Goal: Check status: Check status

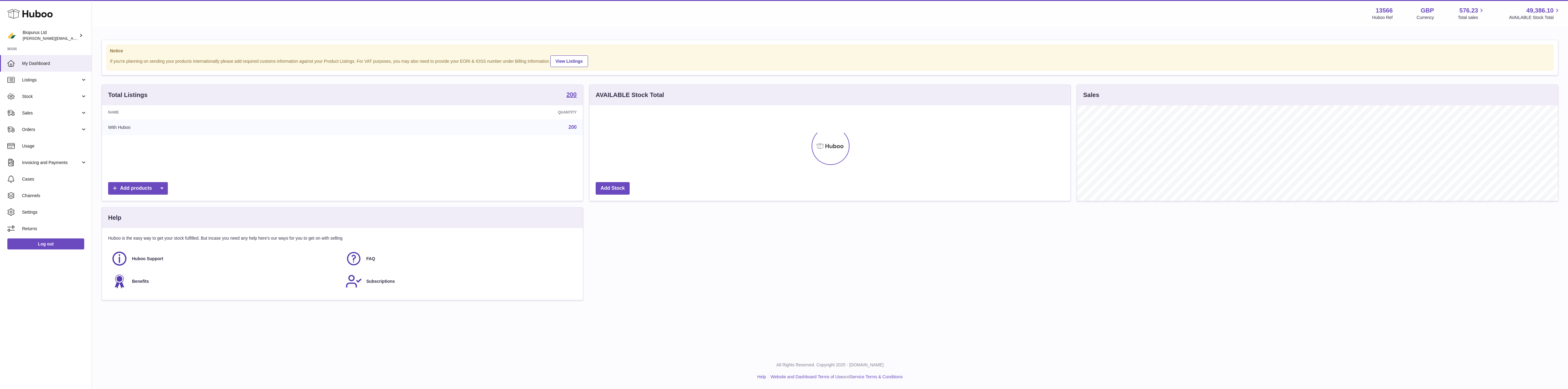
scroll to position [96, 481]
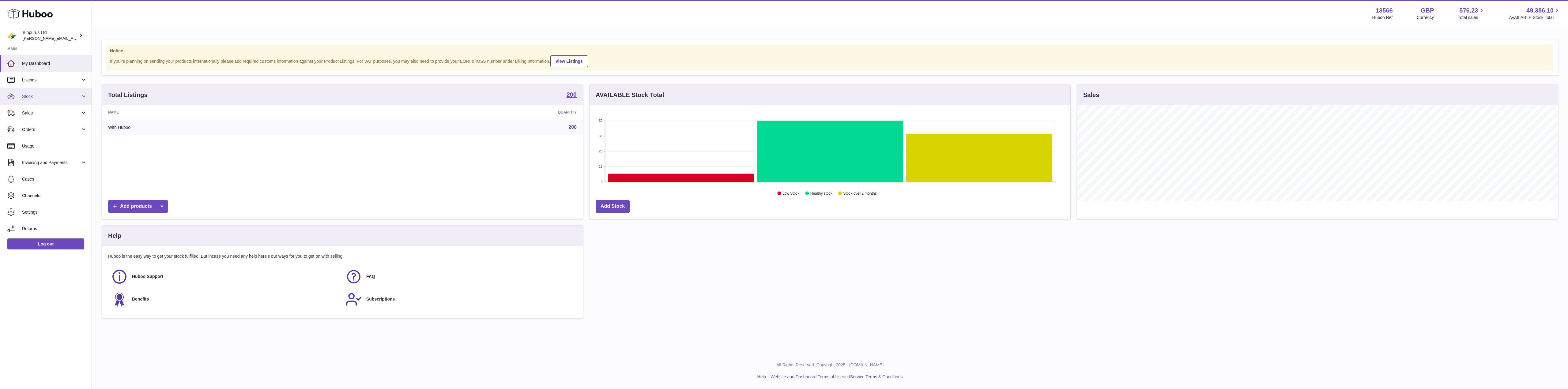
click at [40, 100] on link "Stock" at bounding box center [46, 96] width 91 height 16
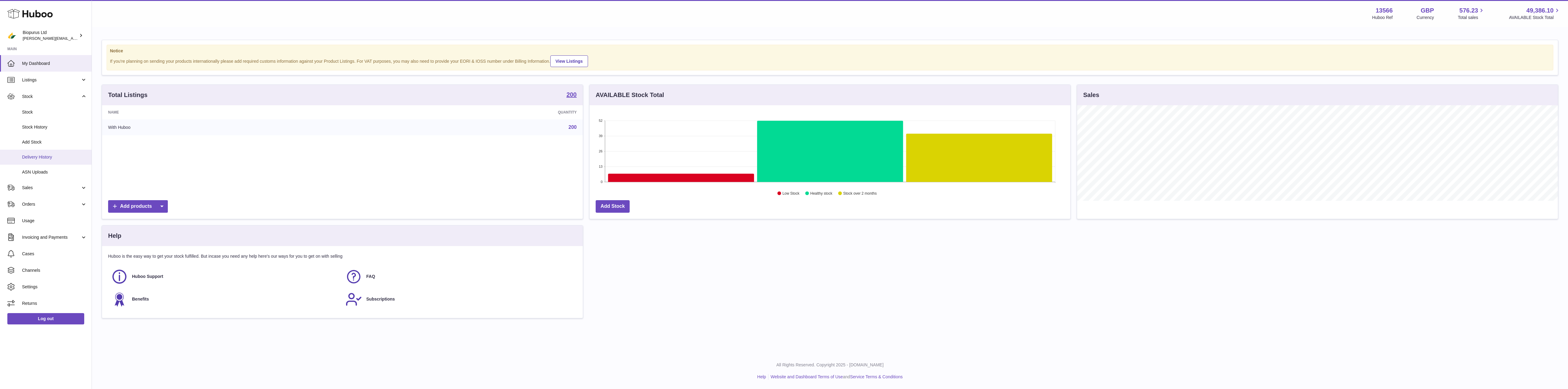
click at [43, 152] on link "Delivery History" at bounding box center [46, 157] width 91 height 15
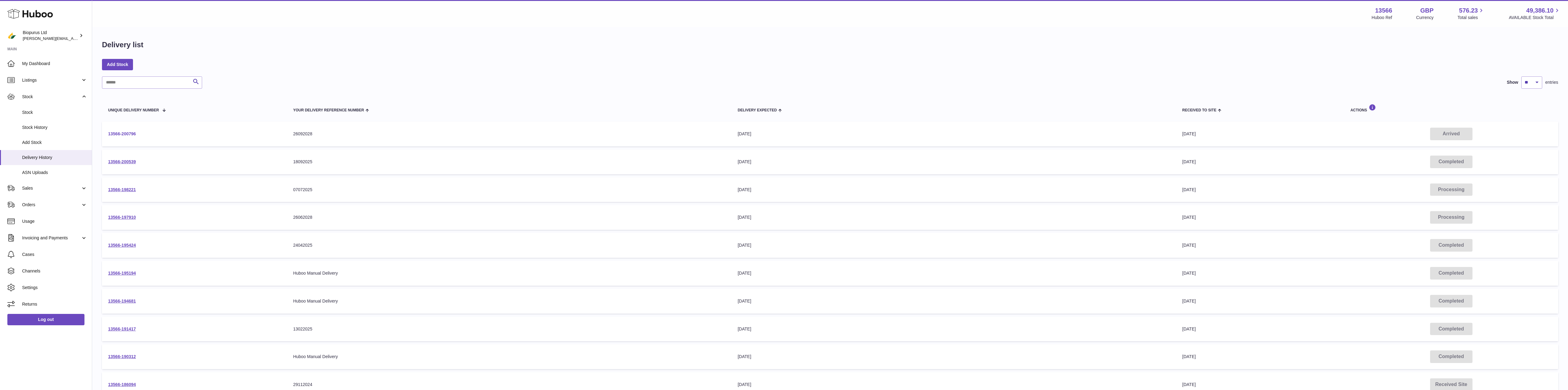
click at [129, 134] on link "13566-200796" at bounding box center [122, 134] width 27 height 5
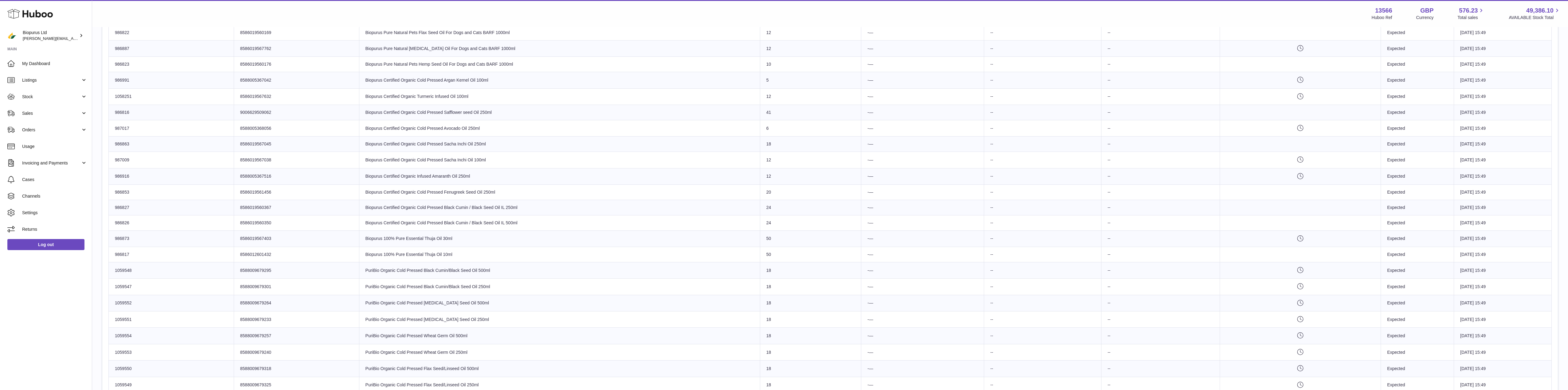
scroll to position [461, 0]
